Goal: Ask a question: Seek information or help from site administrators or community

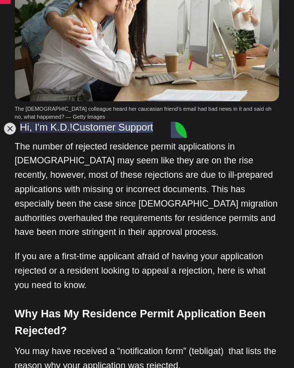
scroll to position [429, 0]
type textarea "hI THERE"
type textarea "I Hope you are fine , i need some information about residence permit"
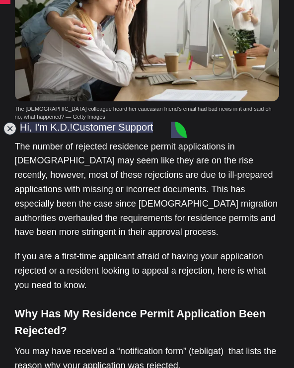
scroll to position [529, 0]
click at [222, 140] on p "The number of rejected residence permit applications in [DEMOGRAPHIC_DATA] may …" at bounding box center [147, 190] width 265 height 100
click at [217, 140] on p "The number of rejected residence permit applications in [DEMOGRAPHIC_DATA] may …" at bounding box center [147, 190] width 265 height 100
click at [13, 132] on jdiv at bounding box center [10, 129] width 14 height 14
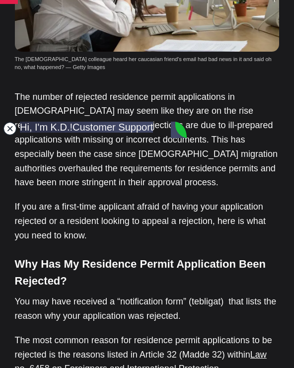
click at [12, 132] on jdiv at bounding box center [10, 129] width 14 height 14
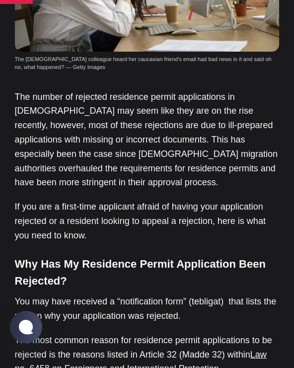
scroll to position [546, 0]
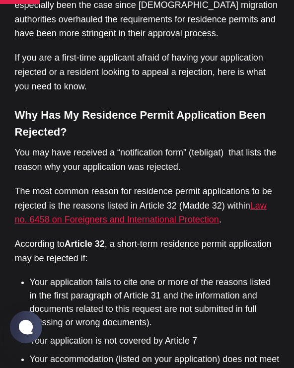
click at [259, 201] on link "Law no. 6458 on Foreigners and International Protection" at bounding box center [141, 213] width 252 height 24
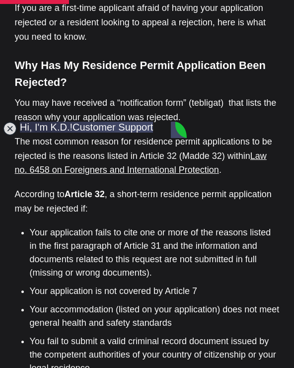
scroll to position [944, 0]
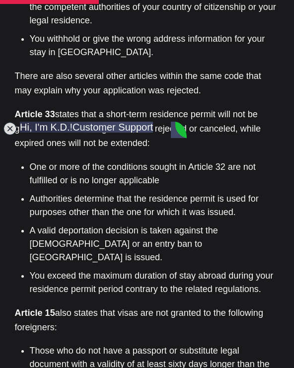
scroll to position [4, 0]
type textarea "Hi , my residence permit extension for tourism is denied , they say that i can …"
type textarea "can you comfirm or guide me about this please?"
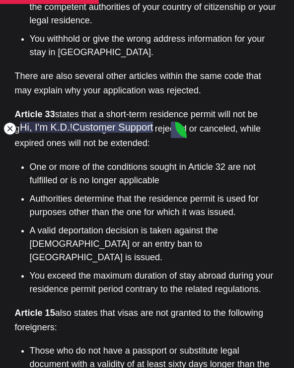
click at [11, 129] on jdiv at bounding box center [10, 129] width 14 height 14
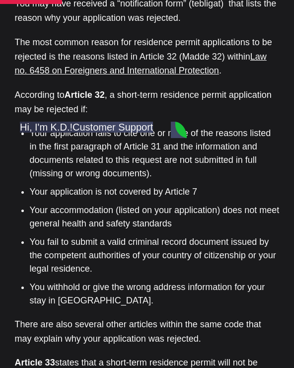
scroll to position [798, 0]
drag, startPoint x: 109, startPoint y: 69, endPoint x: 107, endPoint y: 60, distance: 9.2
click at [59, 88] on p "According to Article 32 , a short-term residence permit application may be reje…" at bounding box center [147, 102] width 265 height 29
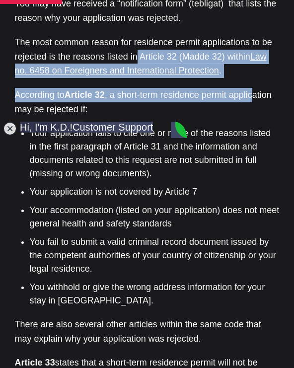
drag, startPoint x: 255, startPoint y: 53, endPoint x: 137, endPoint y: 29, distance: 121.2
copy div "Article 32 (Madde 32) within Law no. 6458 on Foreigners and International Prote…"
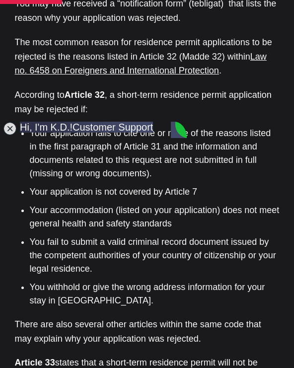
paste textarea "Article 32 (Madde 32) within Law no. 6458 on Foreigners and International Prote…"
type textarea "Article 32 (Madde 32) within Law no. 6458 on Foreigners and International Prote…"
drag, startPoint x: 177, startPoint y: 252, endPoint x: 82, endPoint y: 229, distance: 97.7
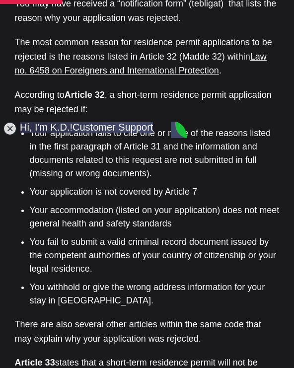
copy jdiv "Article 32 (Madde 32) within Law no. 6458 on Foreigners and International Prote…"
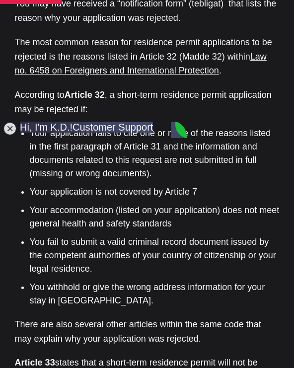
paste textarea "Article 32 (Madde 32) within Law no. 6458 on Foreigners and International Prote…"
type textarea "Article 32 (Madde 32) within Law no. 6458 on Foreigners and International Prote…"
type textarea "i applied on the 18th last month"
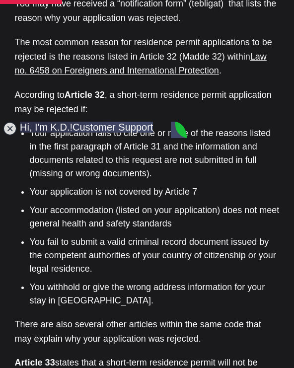
scroll to position [1086, 0]
type textarea "rejection the [DATE]"
type textarea "im already enrolled in a university here for a 4 year licence"
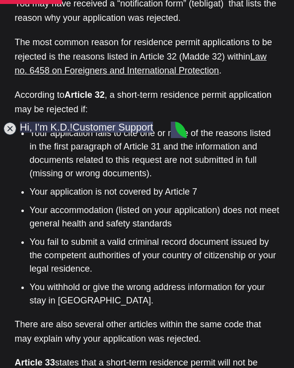
drag, startPoint x: 135, startPoint y: 218, endPoint x: 127, endPoint y: 219, distance: 8.0
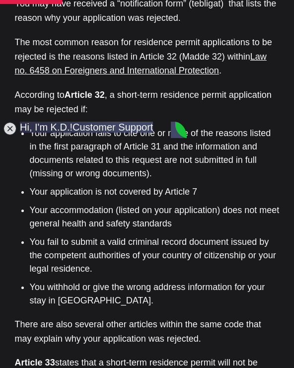
type textarea "i"
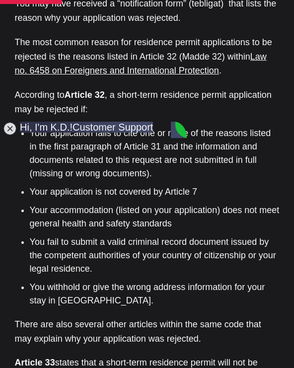
type textarea "Im in [GEOGRAPHIC_DATA]"
type textarea "im working right now"
drag, startPoint x: 46, startPoint y: 330, endPoint x: 59, endPoint y: 330, distance: 12.9
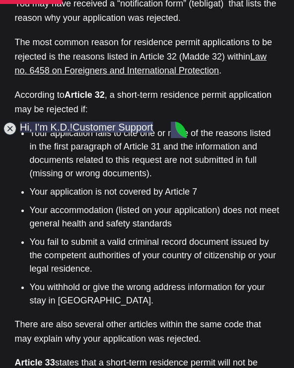
type textarea "i work online"
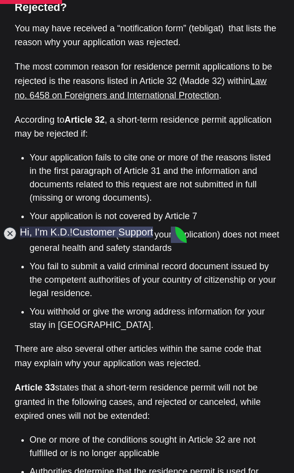
scroll to position [1487, 0]
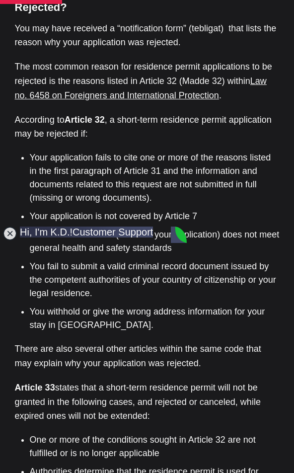
scroll to position [1658, 0]
type textarea "the 1st ocotber it expires"
type textarea "im an active student"
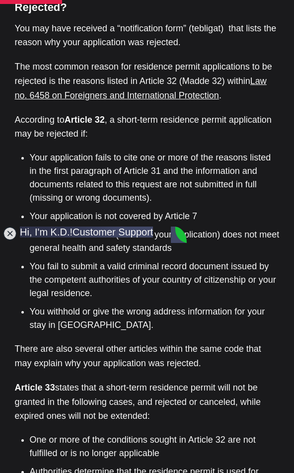
type textarea "The university international department told me that Yes"
type textarea "but also i checked i have the right to changer my permit type [DATE]"
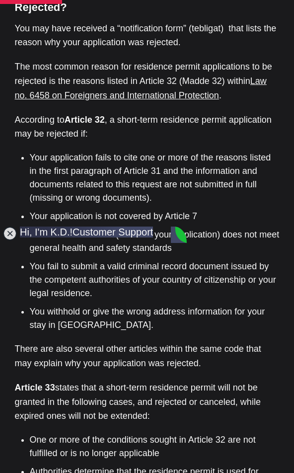
type textarea "i calle 157 they told me contacty my Universtity"
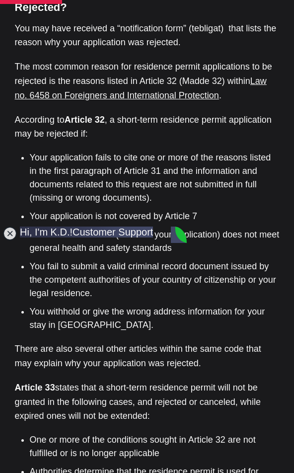
scroll to position [2203, 0]
type textarea "i call UNI they told me if 10 days not passed i can apply for other permit"
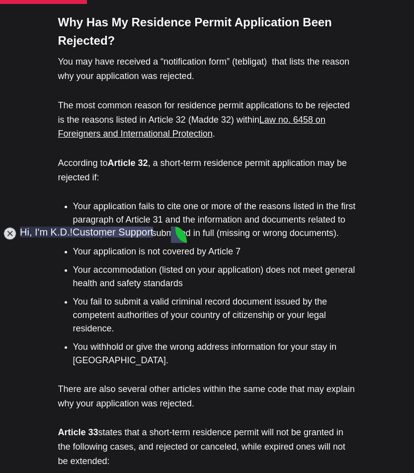
scroll to position [2408, 0]
type textarea "but im legal here"
type textarea "as long as 10 days has not passed im legal in the system i can reapply for anot…"
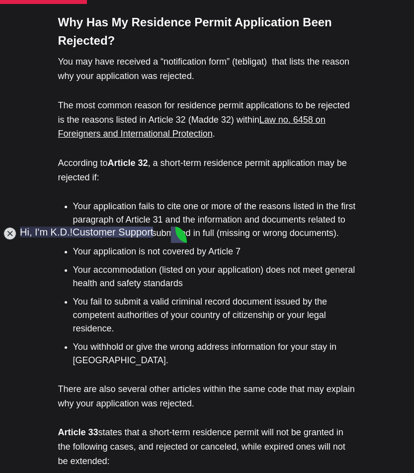
scroll to position [2790, 0]
type textarea "yes i alkready applied for a new permit student one"
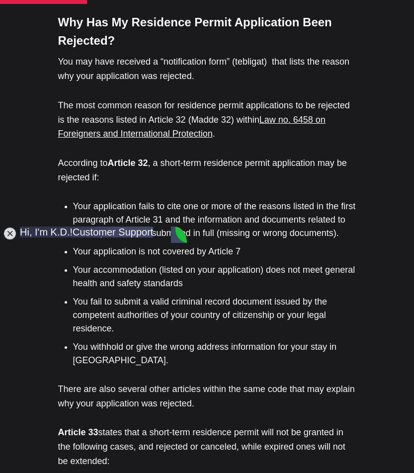
type textarea "i already applied fpr student one i wanted to know is there any specific step i…"
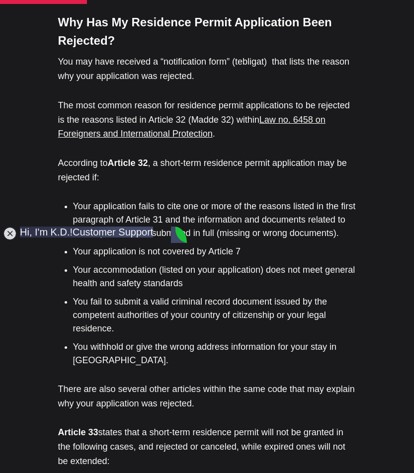
scroll to position [0, 0]
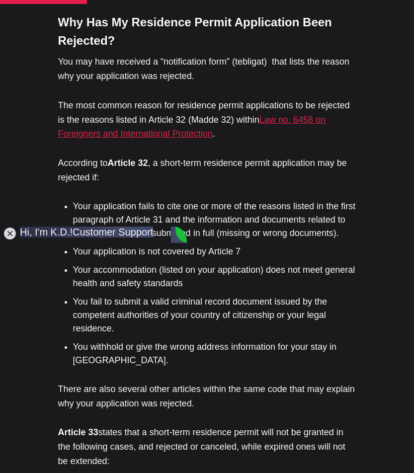
click at [294, 115] on link "Law no. 6458 on Foreigners and International Protection" at bounding box center [191, 127] width 267 height 24
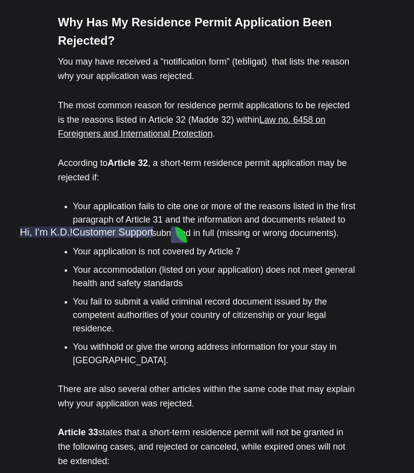
scroll to position [2974, 0]
click at [16, 235] on jdiv at bounding box center [10, 233] width 14 height 14
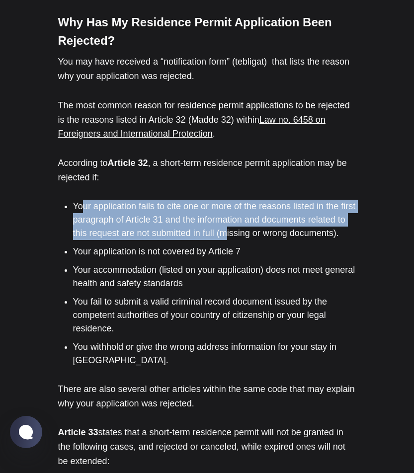
drag, startPoint x: 83, startPoint y: 195, endPoint x: 239, endPoint y: 222, distance: 157.8
click at [239, 222] on li "Your application fails to cite one or more of the reasons listed in the first p…" at bounding box center [214, 220] width 283 height 40
click at [137, 200] on li "Your application fails to cite one or more of the reasons listed in the first p…" at bounding box center [214, 220] width 283 height 40
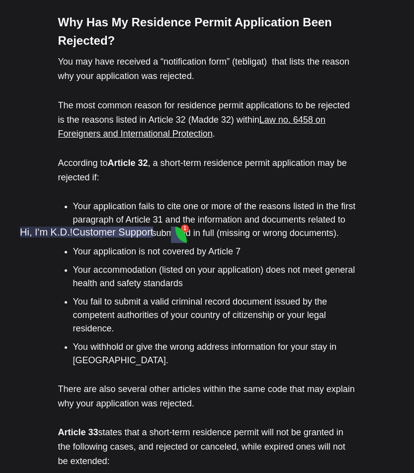
scroll to position [3084, 0]
click at [9, 235] on jdiv at bounding box center [10, 233] width 14 height 14
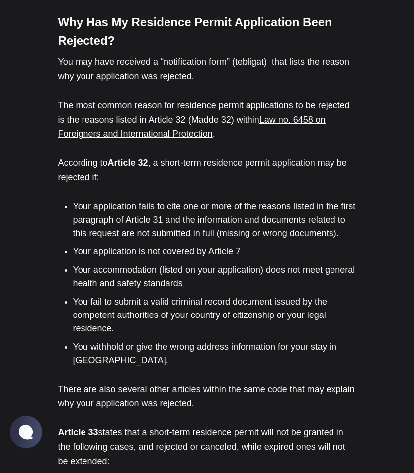
click at [151, 300] on li "You fail to submit a valid criminal record document issued by the competent aut…" at bounding box center [214, 315] width 283 height 40
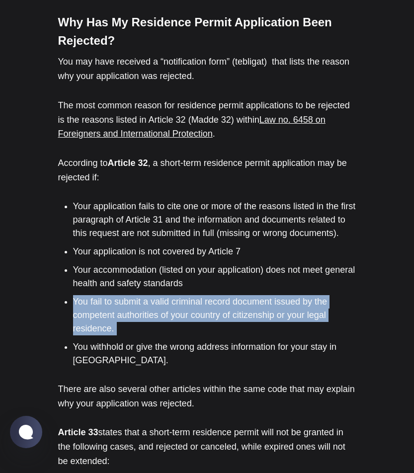
click at [151, 300] on li "You fail to submit a valid criminal record document issued by the competent aut…" at bounding box center [214, 315] width 283 height 40
click at [181, 320] on li "You fail to submit a valid criminal record document issued by the competent aut…" at bounding box center [214, 315] width 283 height 40
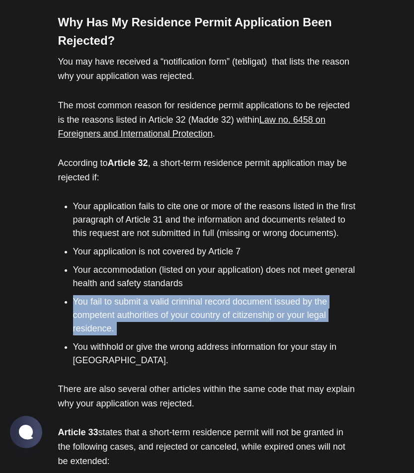
click at [135, 340] on li "You withhold or give the wrong address information for your stay in [GEOGRAPHIC…" at bounding box center [214, 353] width 283 height 27
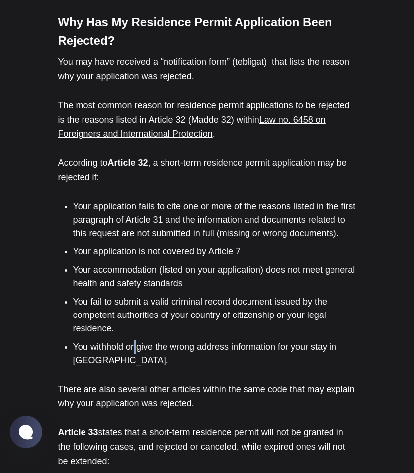
click at [135, 340] on li "You withhold or give the wrong address information for your stay in [GEOGRAPHIC…" at bounding box center [214, 353] width 283 height 27
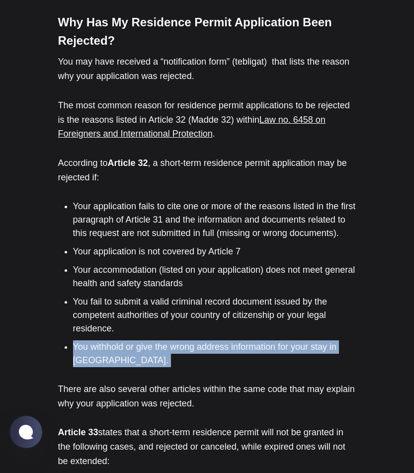
click at [135, 340] on li "You withhold or give the wrong address information for your stay in [GEOGRAPHIC…" at bounding box center [214, 353] width 283 height 27
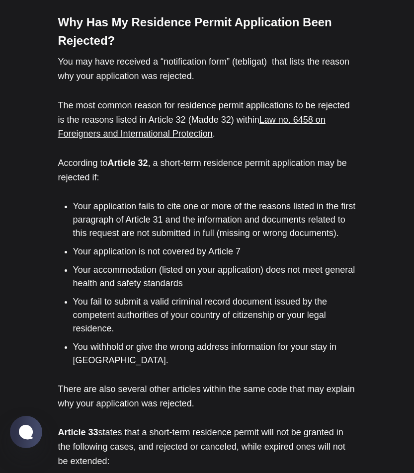
click at [194, 311] on li "You fail to submit a valid criminal record document issued by the competent aut…" at bounding box center [214, 315] width 283 height 40
click at [193, 311] on li "You fail to submit a valid criminal record document issued by the competent aut…" at bounding box center [214, 315] width 283 height 40
click at [191, 312] on li "You fail to submit a valid criminal record document issued by the competent aut…" at bounding box center [214, 315] width 283 height 40
drag, startPoint x: 123, startPoint y: 332, endPoint x: 85, endPoint y: 333, distance: 38.3
click at [81, 340] on li "You withhold or give the wrong address information for your stay in [GEOGRAPHIC…" at bounding box center [214, 353] width 283 height 27
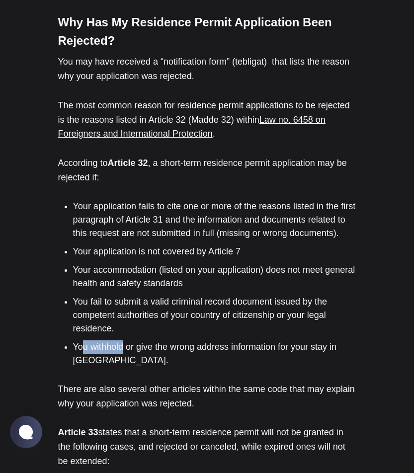
drag, startPoint x: 116, startPoint y: 363, endPoint x: 111, endPoint y: 360, distance: 6.2
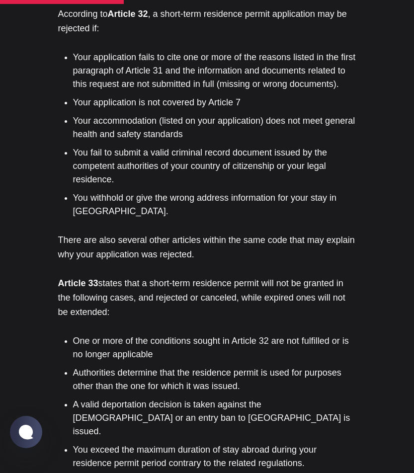
scroll to position [894, 0]
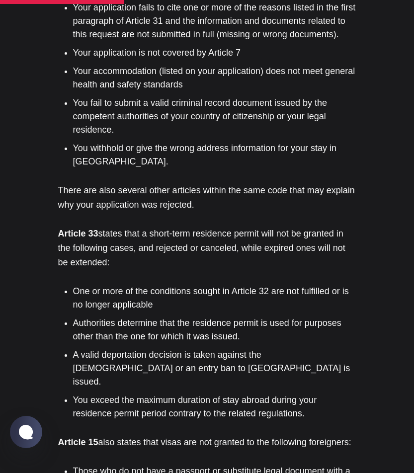
click at [175, 316] on li "Authorities determine that the residence permit is used for purposes other than…" at bounding box center [214, 329] width 283 height 27
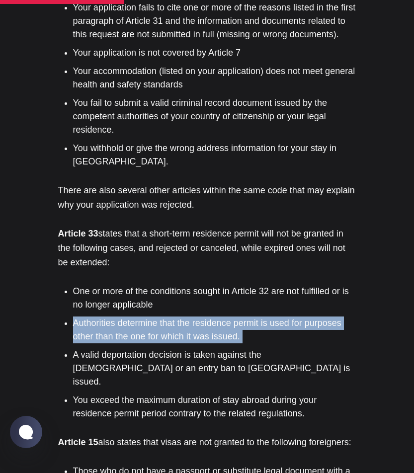
click at [175, 316] on li "Authorities determine that the residence permit is used for purposes other than…" at bounding box center [214, 329] width 283 height 27
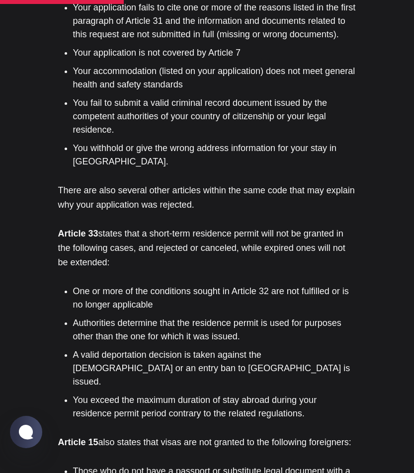
click at [160, 348] on li "A valid deportation decision is taken against the [DEMOGRAPHIC_DATA] or an entr…" at bounding box center [214, 368] width 283 height 40
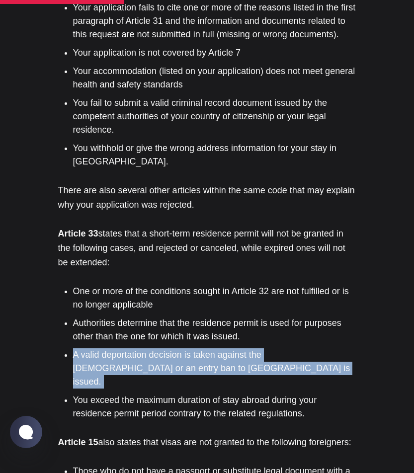
click at [160, 348] on li "A valid deportation decision is taken against the [DEMOGRAPHIC_DATA] or an entr…" at bounding box center [214, 368] width 283 height 40
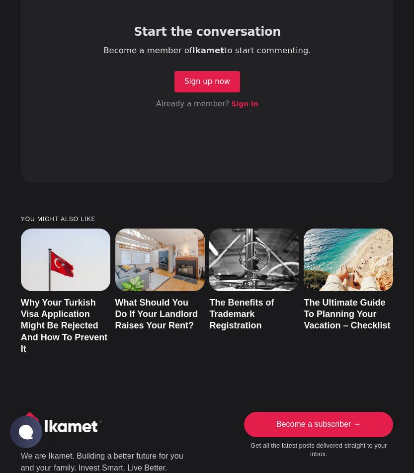
scroll to position [2831, 0]
